Goal: Information Seeking & Learning: Learn about a topic

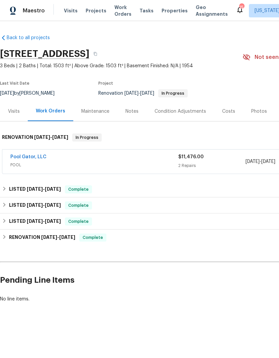
click at [84, 163] on span "POOL" at bounding box center [94, 164] width 168 height 7
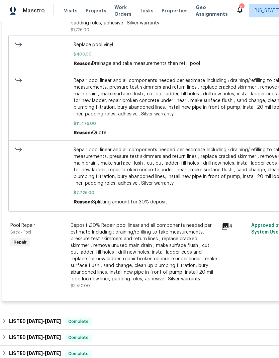
scroll to position [229, 0]
click at [116, 262] on div "Deposit :30% Repair pool linear and all components needed per estimate Includin…" at bounding box center [144, 252] width 146 height 60
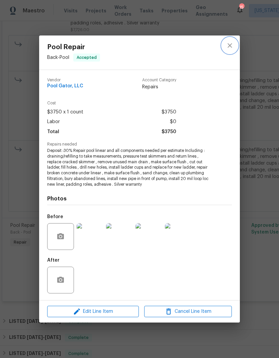
click at [232, 47] on icon "close" at bounding box center [230, 45] width 8 height 8
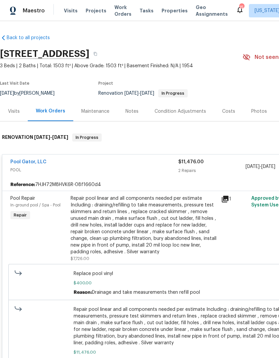
scroll to position [0, 0]
click at [36, 161] on link "Pool Gator, LLC" at bounding box center [28, 161] width 36 height 5
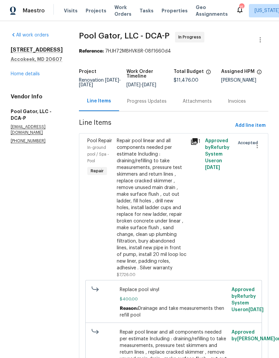
click at [33, 76] on link "Home details" at bounding box center [25, 74] width 29 height 5
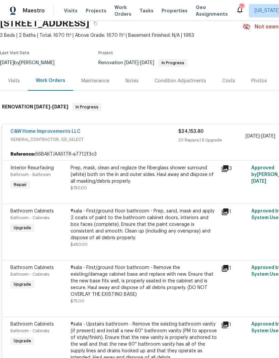
scroll to position [31, 0]
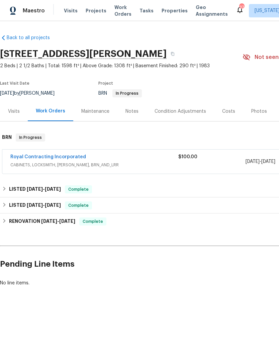
click at [91, 11] on span "Projects" at bounding box center [96, 10] width 21 height 7
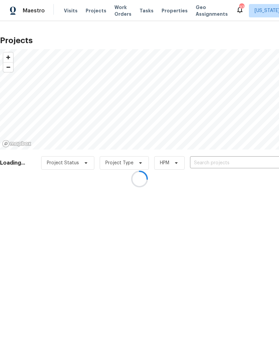
click at [219, 164] on div at bounding box center [139, 179] width 279 height 358
click at [212, 160] on div at bounding box center [139, 179] width 279 height 358
click at [209, 162] on div at bounding box center [139, 179] width 279 height 358
click at [212, 164] on div at bounding box center [139, 179] width 279 height 358
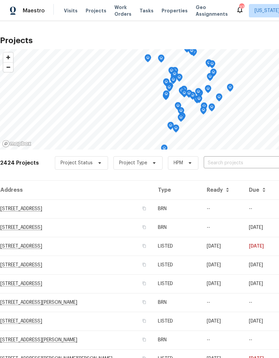
click at [228, 165] on input "text" at bounding box center [242, 163] width 77 height 10
type input "10388"
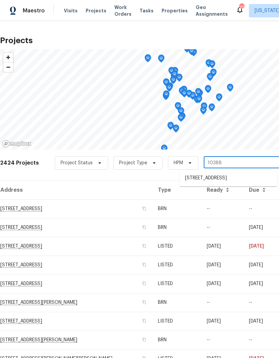
click at [237, 181] on li "[STREET_ADDRESS]" at bounding box center [227, 177] width 97 height 11
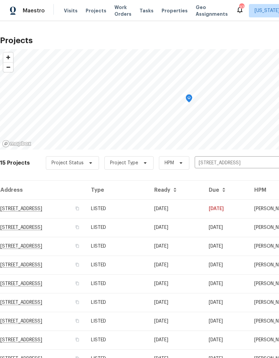
click at [149, 208] on td "LISTED" at bounding box center [117, 208] width 63 height 19
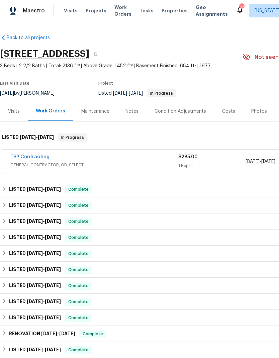
click at [162, 163] on span "GENERAL_CONTRACTOR, OD_SELECT" at bounding box center [94, 164] width 168 height 7
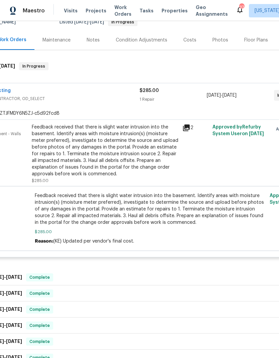
scroll to position [73, 41]
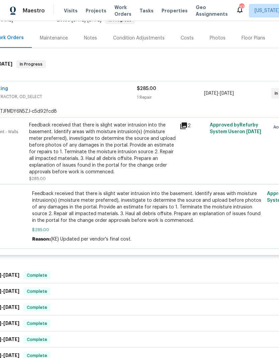
click at [100, 223] on span "Feedback received that there is slight water intrusion into the basement. Ident…" at bounding box center [147, 206] width 231 height 33
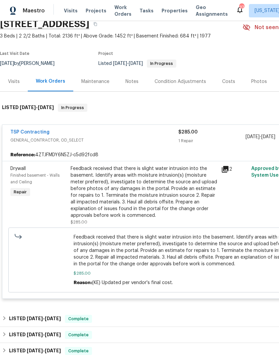
scroll to position [28, 0]
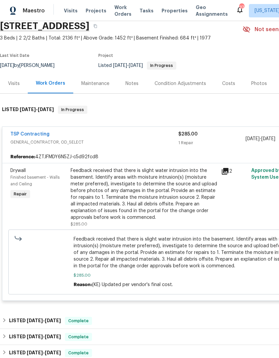
click at [27, 135] on link "TSP Contracting" at bounding box center [29, 134] width 39 height 5
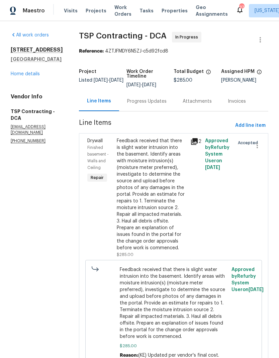
click at [141, 109] on div "Progress Updates" at bounding box center [146, 101] width 55 height 20
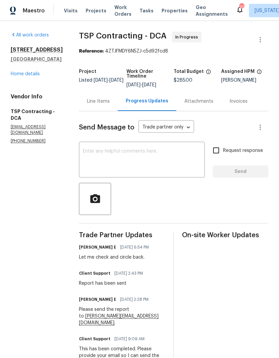
click at [103, 91] on div "Line Items" at bounding box center [98, 101] width 39 height 20
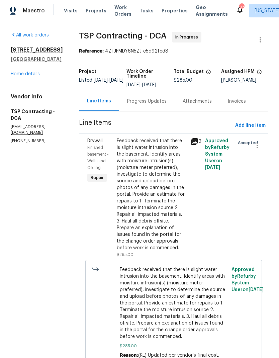
click at [23, 72] on link "Home details" at bounding box center [25, 74] width 29 height 5
